Goal: Feedback & Contribution: Leave review/rating

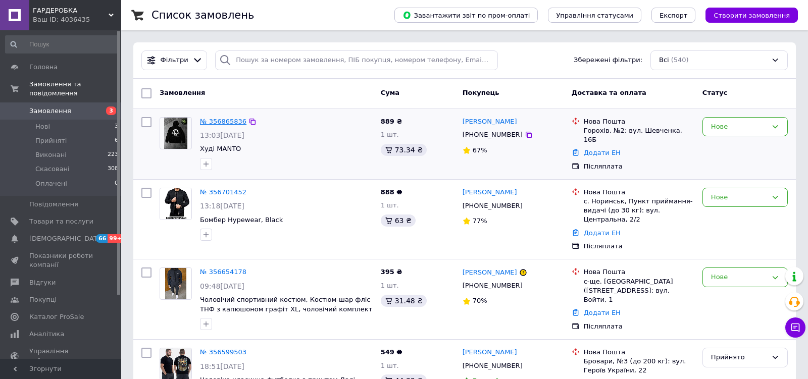
click at [228, 120] on link "№ 356865836" at bounding box center [223, 122] width 46 height 8
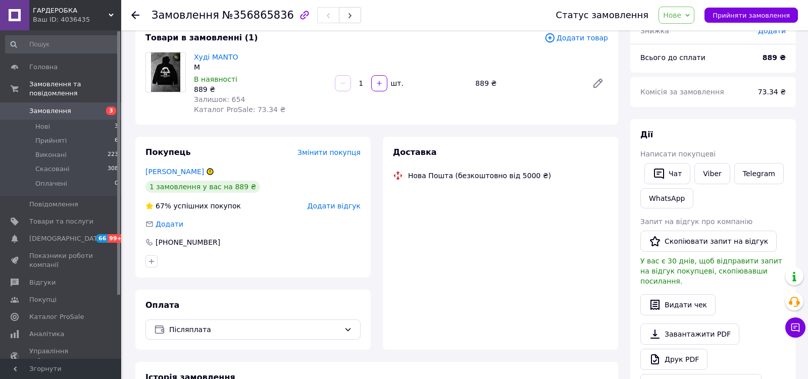
scroll to position [66, 0]
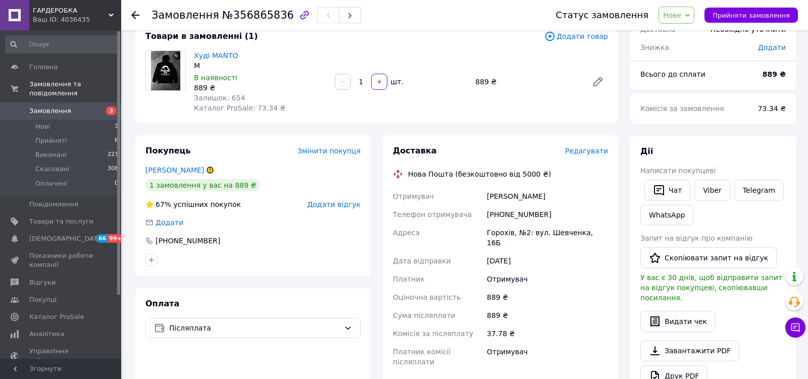
click at [341, 207] on span "Додати відгук" at bounding box center [333, 204] width 53 height 8
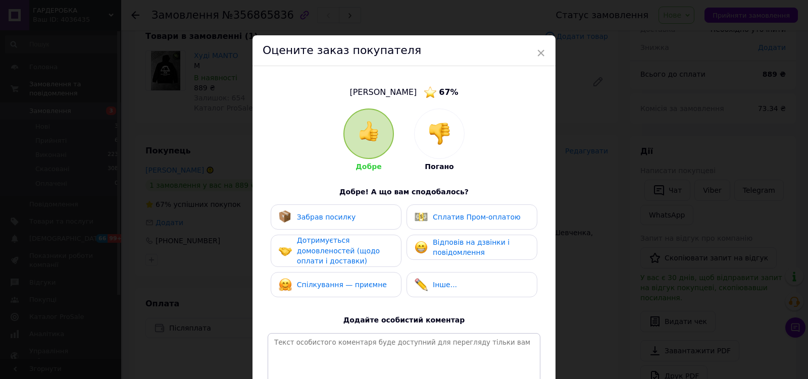
click at [434, 132] on img at bounding box center [439, 134] width 22 height 22
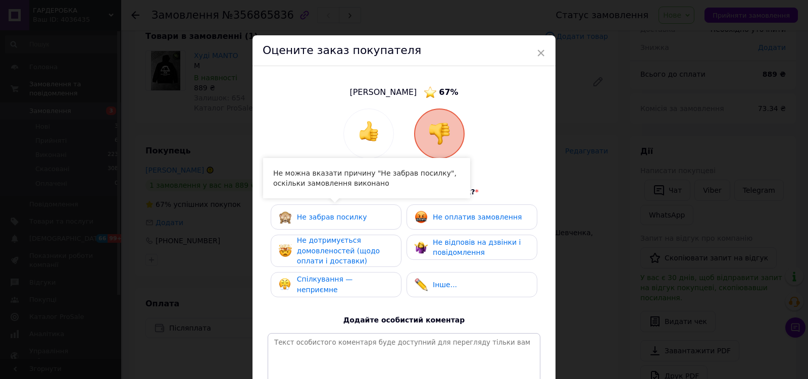
click at [376, 247] on div "Не дотримується домовленостей (щодо оплати і доставки)" at bounding box center [345, 250] width 96 height 31
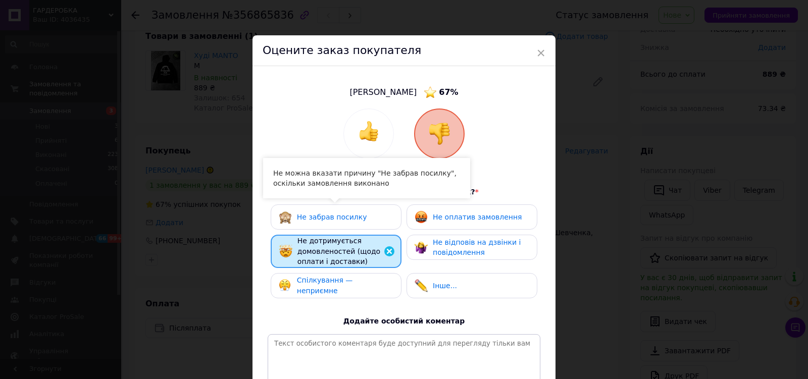
click at [433, 247] on div "Не відповів на дзвінки і повідомлення" at bounding box center [481, 247] width 96 height 21
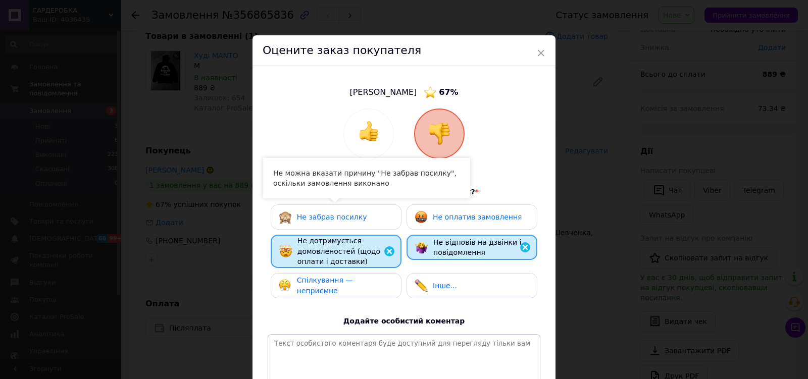
scroll to position [112, 0]
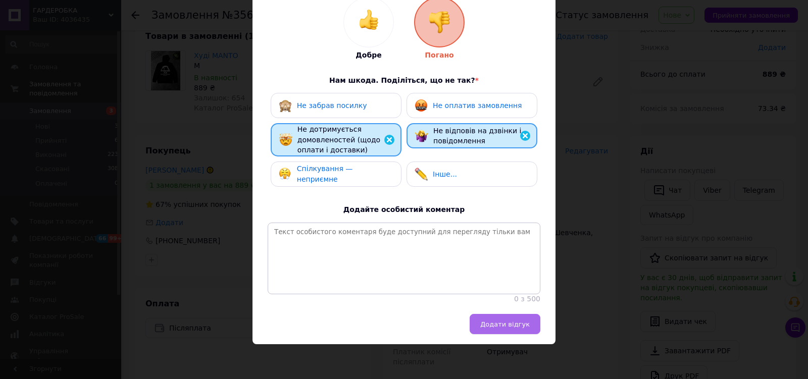
click at [500, 325] on span "Додати відгук" at bounding box center [504, 325] width 49 height 8
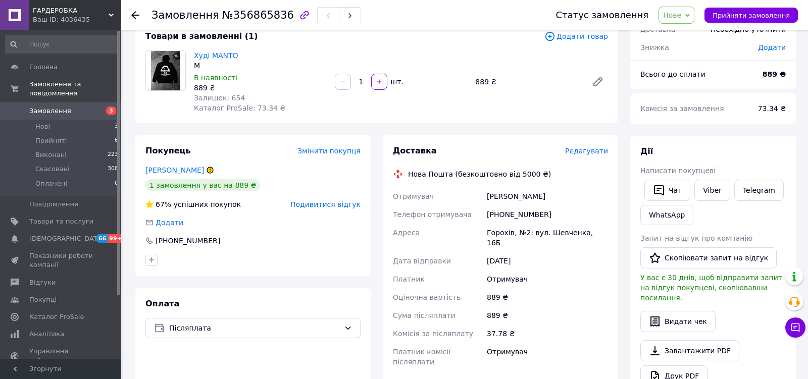
click at [236, 62] on div "M" at bounding box center [260, 66] width 133 height 10
